Goal: Navigation & Orientation: Find specific page/section

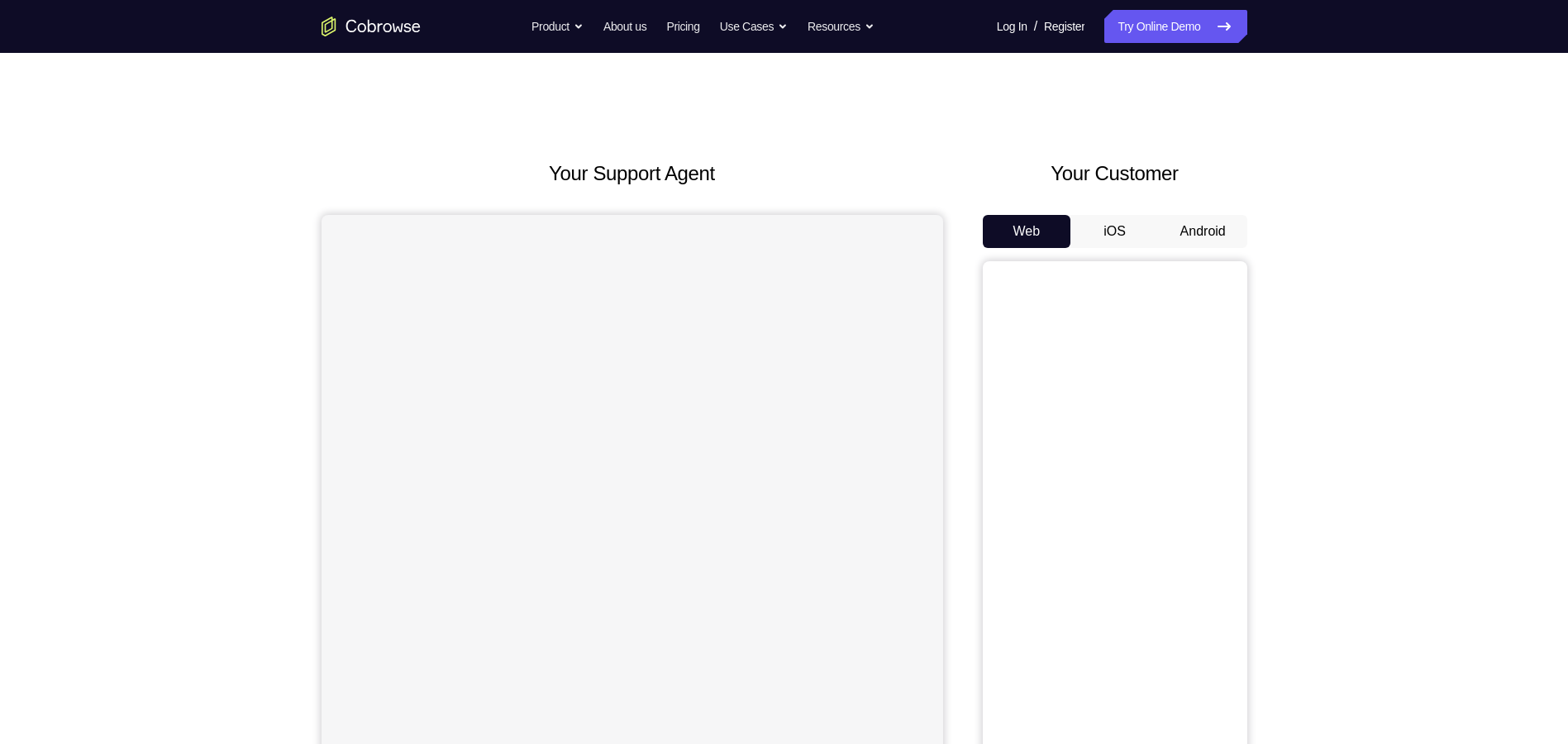
drag, startPoint x: 1197, startPoint y: 234, endPoint x: 1186, endPoint y: 226, distance: 13.6
click at [1197, 234] on button "Android" at bounding box center [1203, 231] width 88 height 33
